Goal: Task Accomplishment & Management: Manage account settings

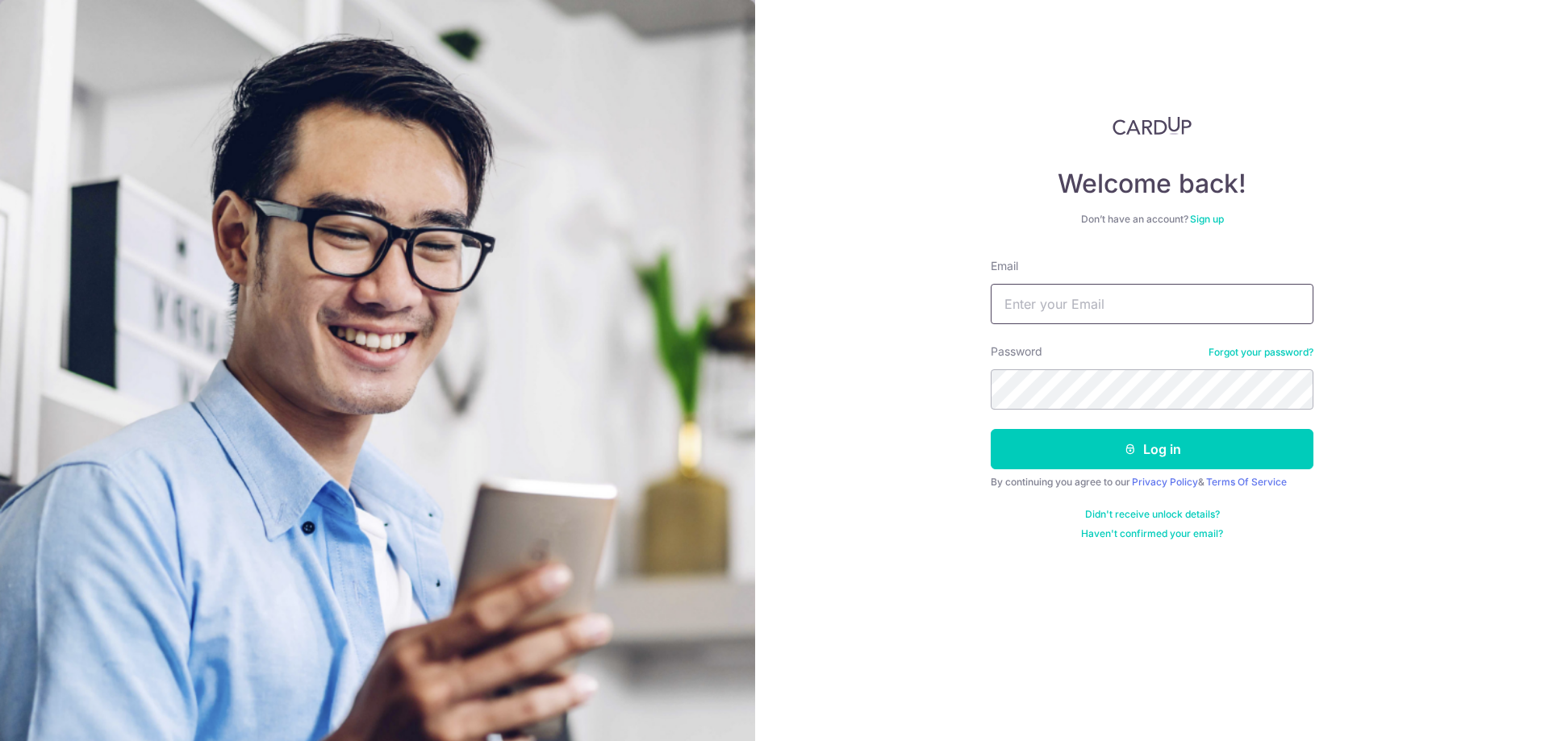
type input "[EMAIL_ADDRESS][DOMAIN_NAME]"
click at [1144, 309] on input "[EMAIL_ADDRESS][DOMAIN_NAME]" at bounding box center [1152, 304] width 323 height 40
click at [1107, 457] on button "Log in" at bounding box center [1152, 449] width 323 height 40
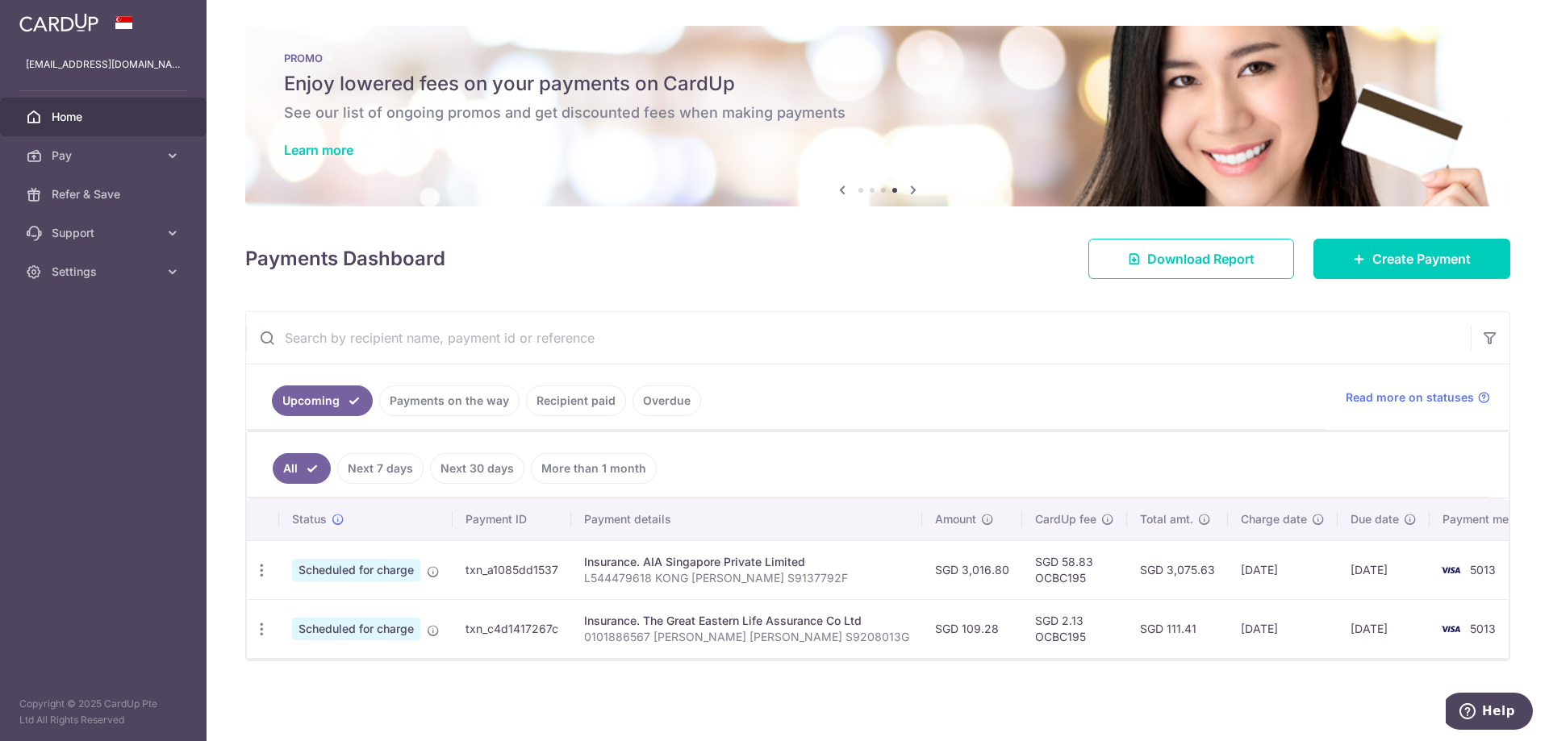
click at [456, 398] on link "Payments on the way" at bounding box center [449, 401] width 140 height 31
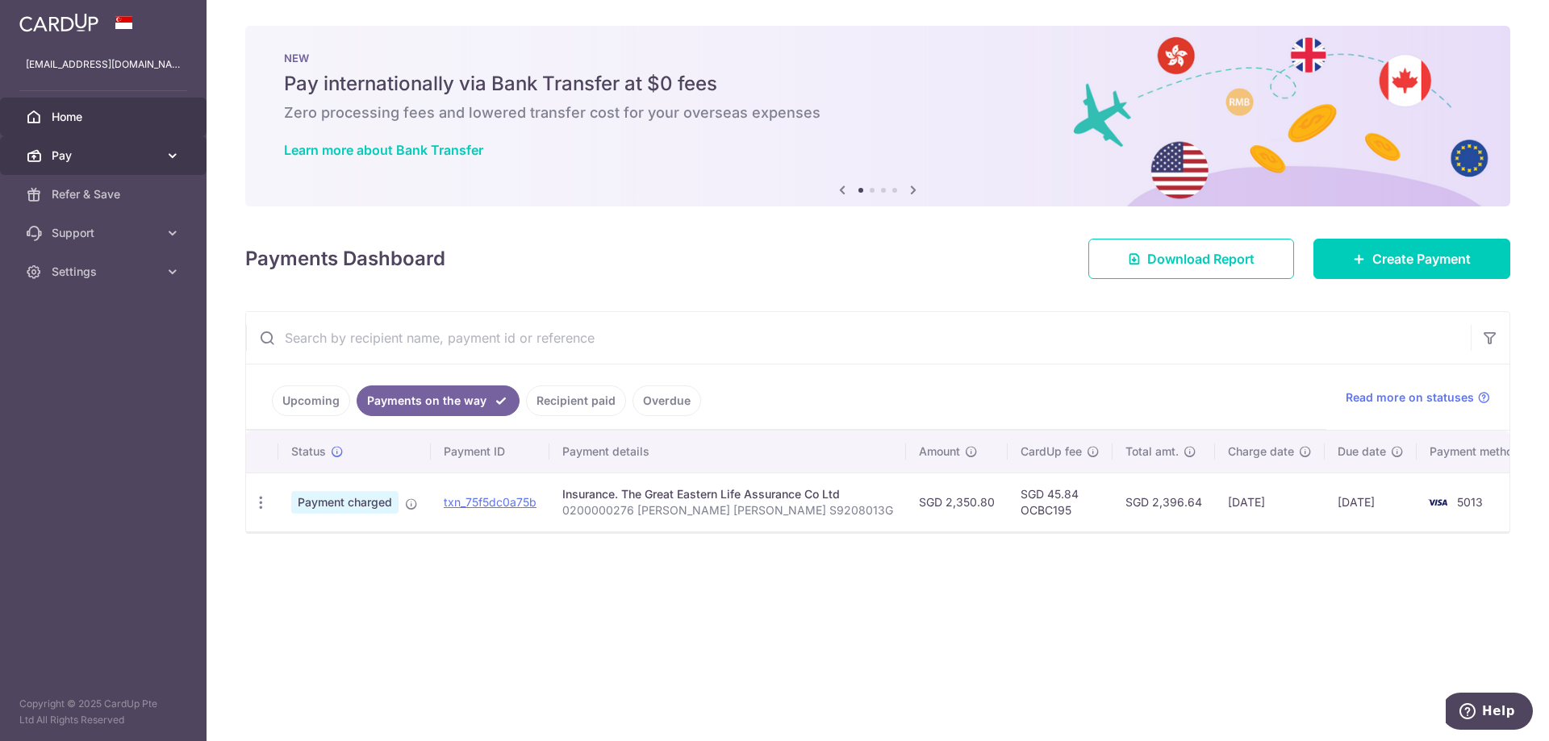
click at [167, 156] on icon at bounding box center [173, 156] width 16 height 16
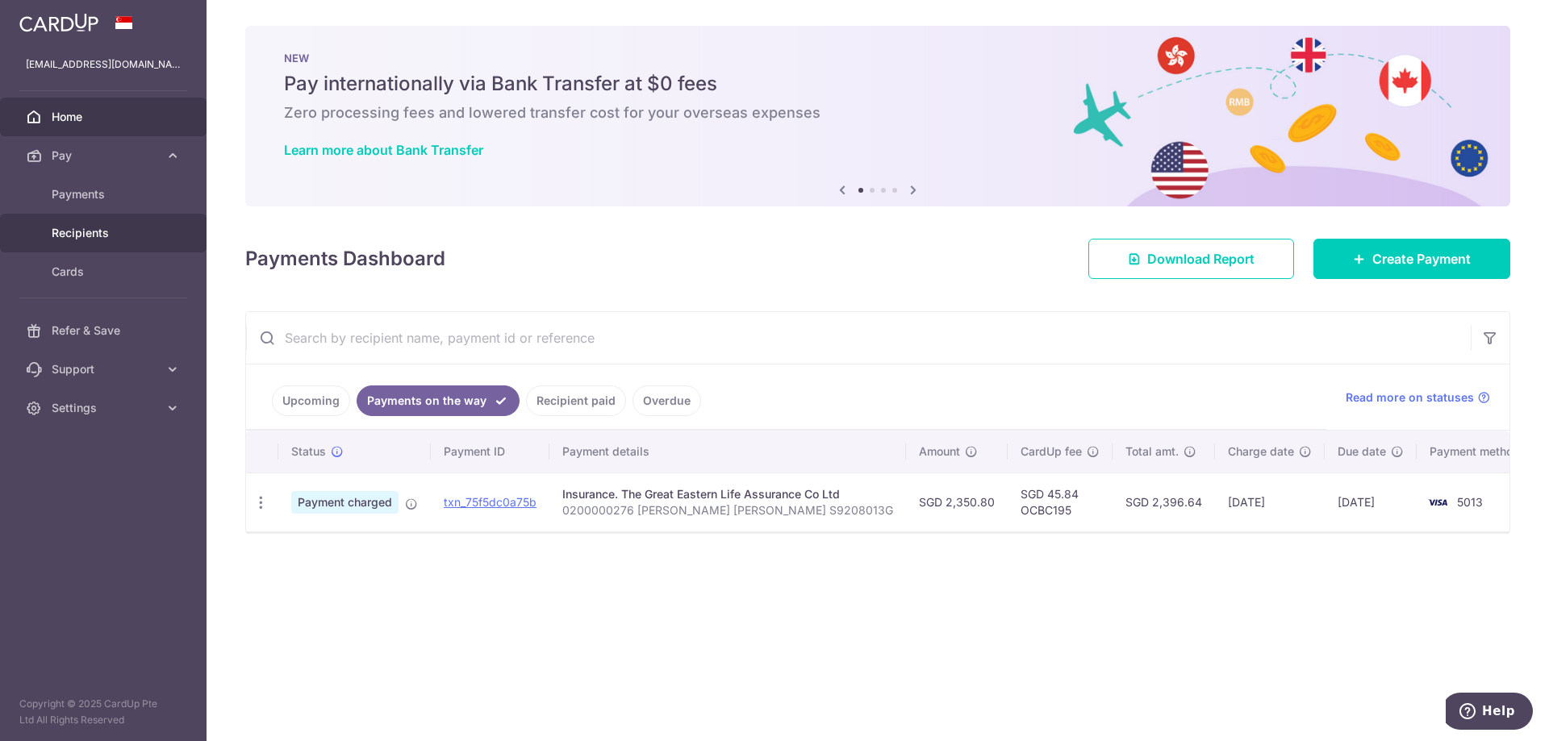
click at [106, 239] on span "Recipients" at bounding box center [105, 233] width 106 height 16
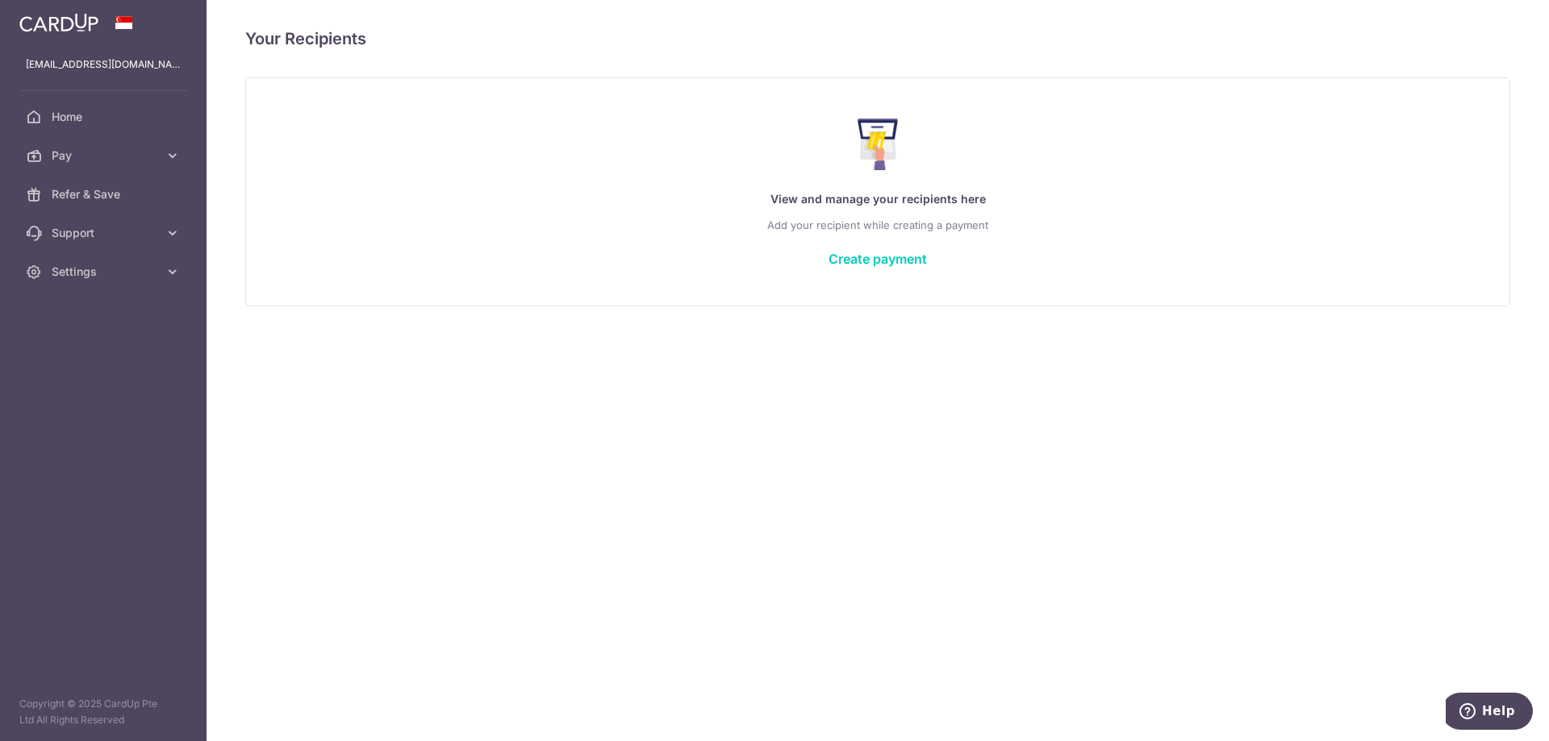
click at [54, 28] on img at bounding box center [58, 22] width 79 height 19
